Goal: Navigation & Orientation: Find specific page/section

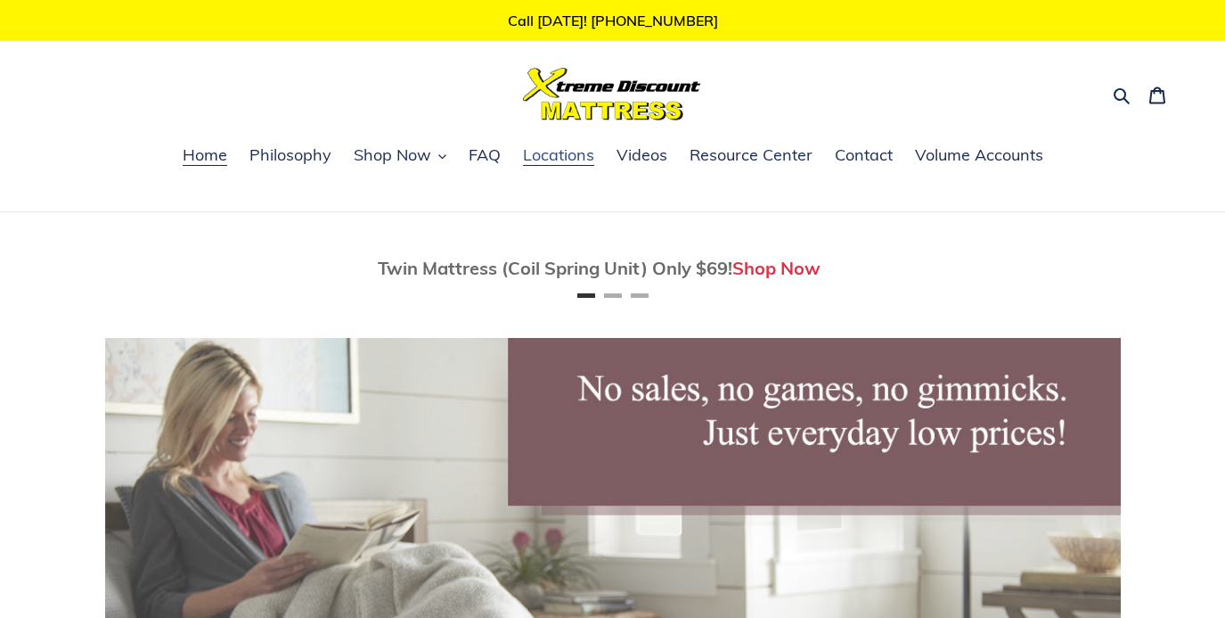
click at [560, 151] on span "Locations" at bounding box center [558, 154] width 71 height 21
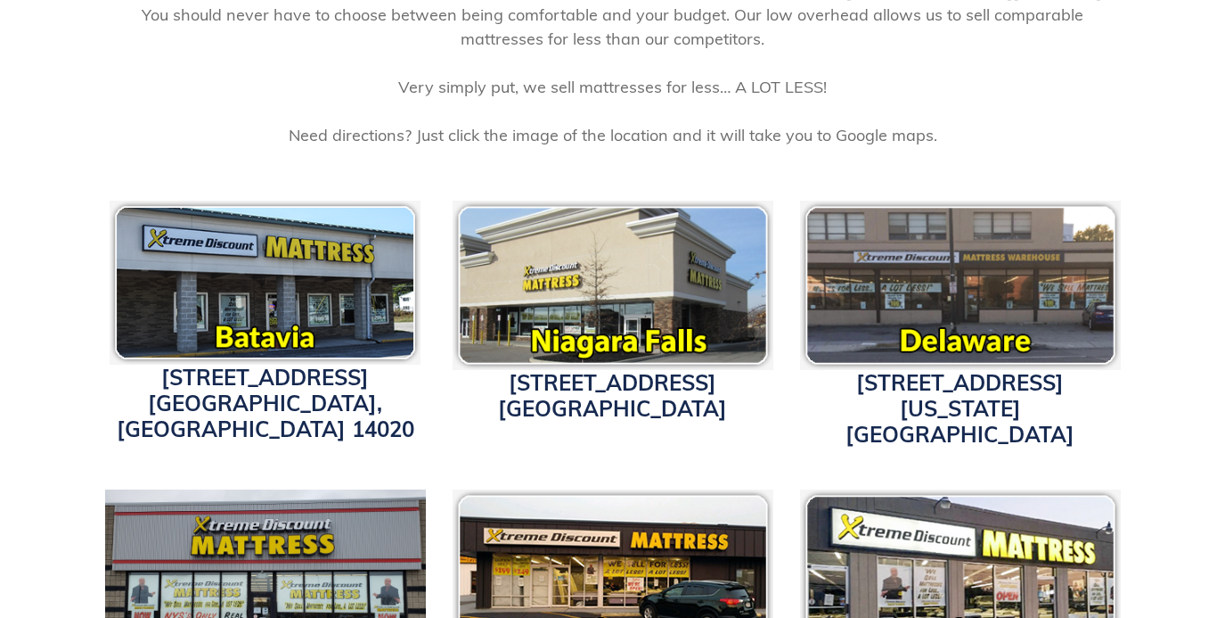
scroll to position [360, 0]
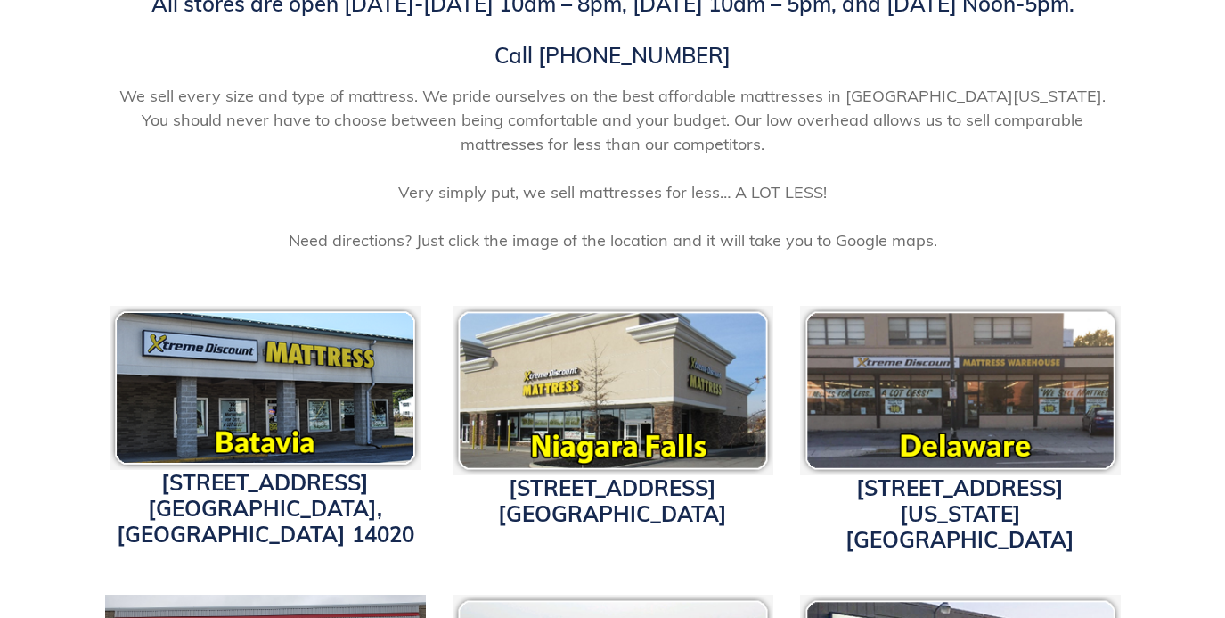
click at [965, 436] on img at bounding box center [960, 390] width 321 height 169
click at [930, 422] on img at bounding box center [960, 390] width 321 height 169
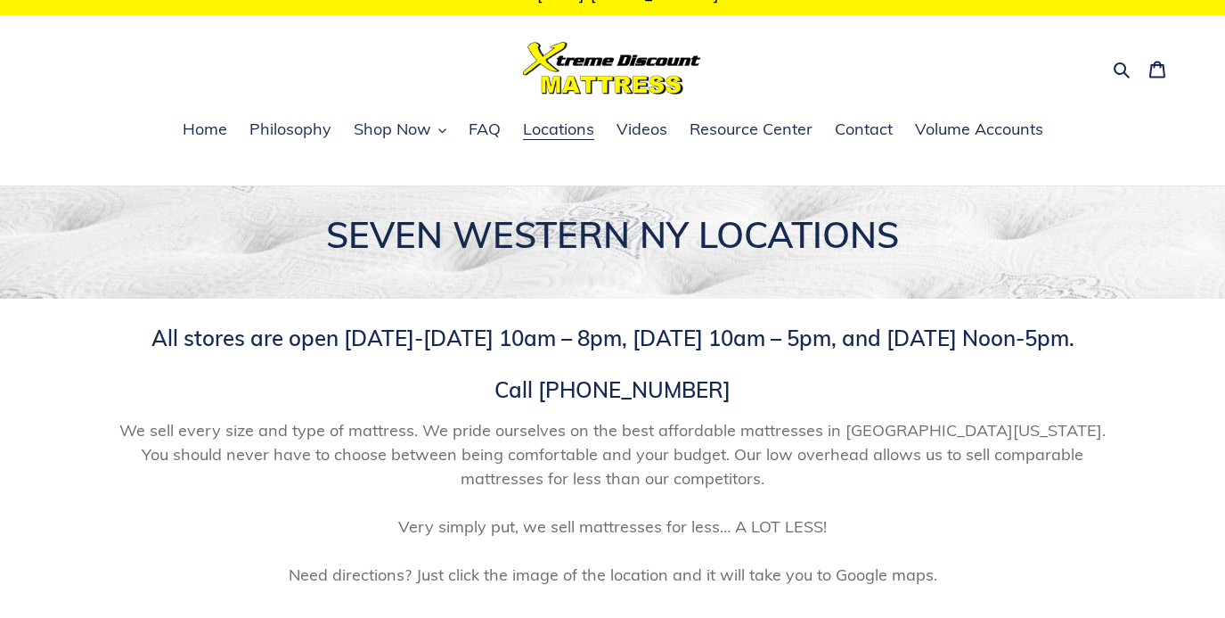
scroll to position [0, 0]
